Goal: Information Seeking & Learning: Learn about a topic

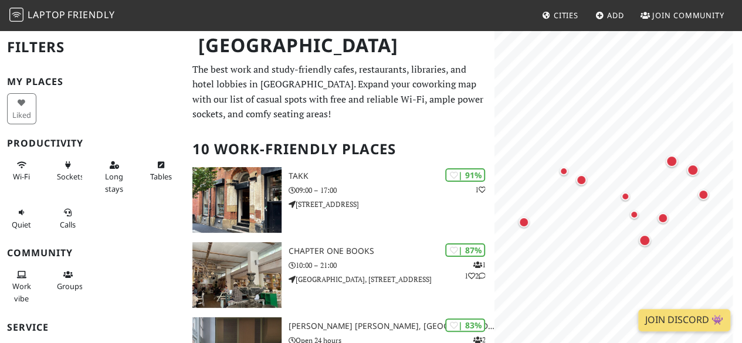
scroll to position [124, 0]
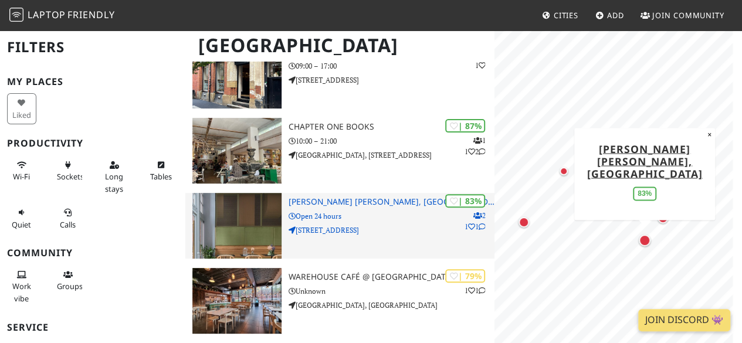
click at [337, 199] on h3 "[PERSON_NAME] [PERSON_NAME], [GEOGRAPHIC_DATA]" at bounding box center [392, 202] width 206 height 10
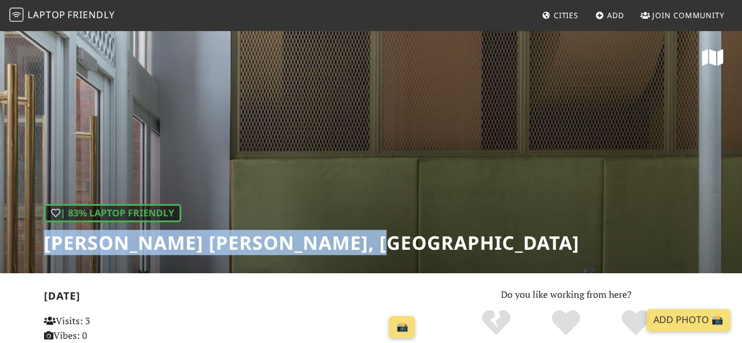
drag, startPoint x: 415, startPoint y: 240, endPoint x: 1, endPoint y: 230, distance: 414.1
click at [1, 230] on div "| 83% Laptop Friendly [PERSON_NAME] [PERSON_NAME], [GEOGRAPHIC_DATA]" at bounding box center [371, 151] width 742 height 244
copy h1 "[PERSON_NAME] [PERSON_NAME], [GEOGRAPHIC_DATA]"
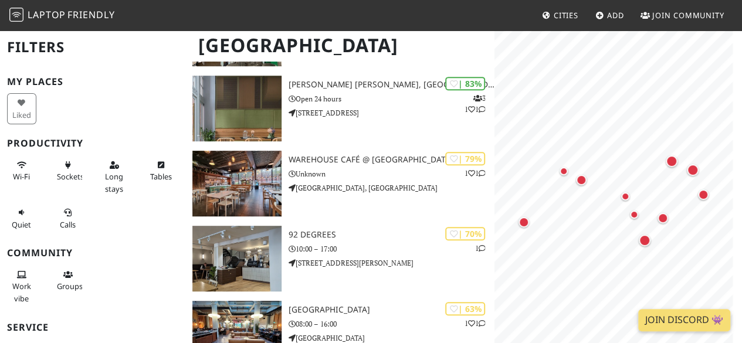
scroll to position [239, 0]
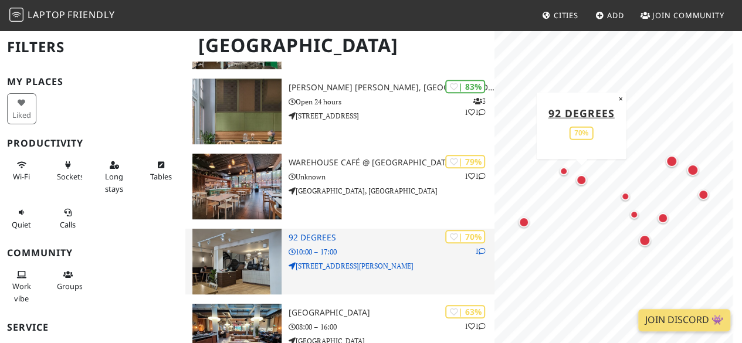
click at [224, 258] on img at bounding box center [236, 262] width 89 height 66
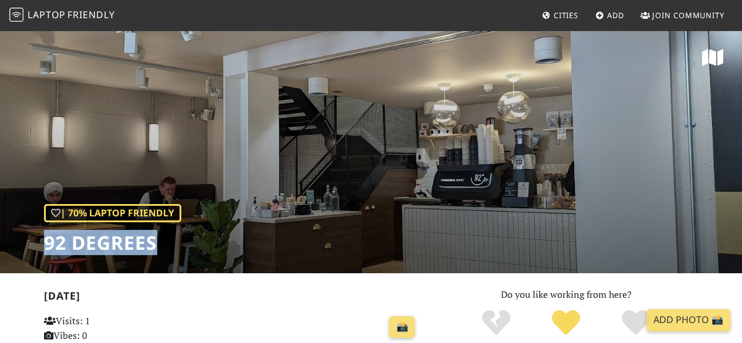
drag, startPoint x: 161, startPoint y: 246, endPoint x: 38, endPoint y: 240, distance: 123.3
click at [38, 240] on div "| 70% Laptop Friendly 92 Degrees" at bounding box center [371, 151] width 742 height 244
copy h1 "92 Degrees"
